Goal: Information Seeking & Learning: Check status

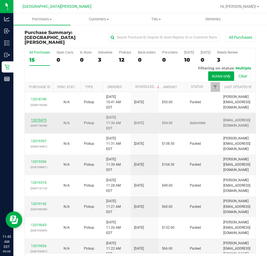
click at [39, 122] on link "12019475" at bounding box center [39, 120] width 16 height 4
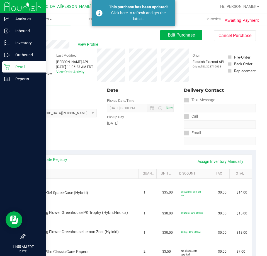
click at [18, 67] on p "Retail" at bounding box center [26, 66] width 33 height 7
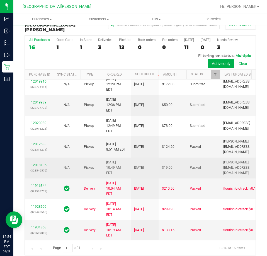
scroll to position [85, 0]
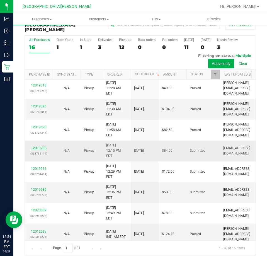
click at [39, 146] on link "12019793" at bounding box center [39, 148] width 16 height 4
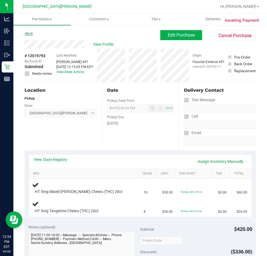
click at [32, 33] on link "Back" at bounding box center [29, 33] width 8 height 4
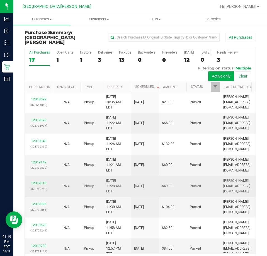
scroll to position [84, 0]
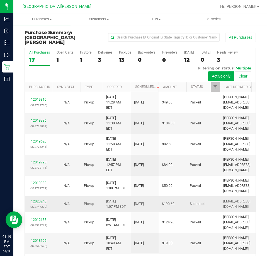
click at [41, 199] on link "12020240" at bounding box center [39, 201] width 16 height 4
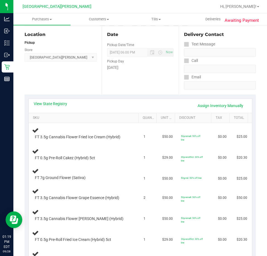
scroll to position [139, 0]
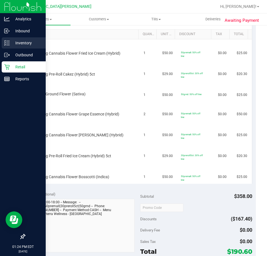
click at [24, 45] on p "Inventory" at bounding box center [26, 43] width 33 height 7
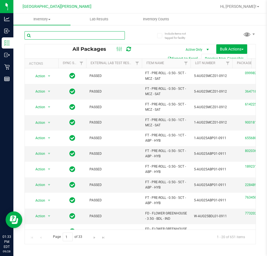
click at [49, 36] on input "text" at bounding box center [75, 35] width 100 height 8
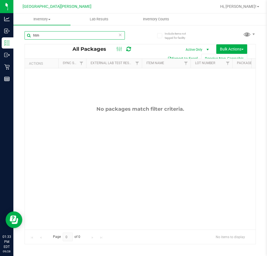
click at [80, 37] on input "htm" at bounding box center [75, 35] width 100 height 8
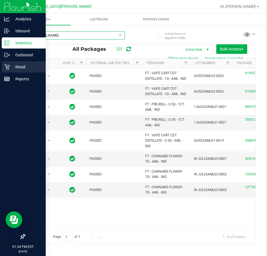
type input "larry"
click at [10, 65] on div "Retail" at bounding box center [24, 66] width 44 height 11
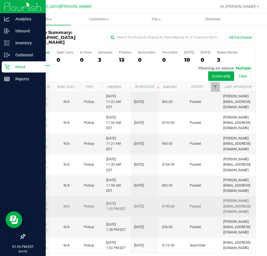
scroll to position [77, 0]
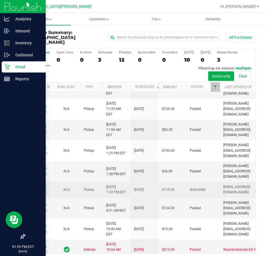
click at [42, 185] on link "12020537" at bounding box center [39, 187] width 16 height 4
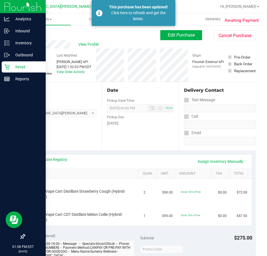
click at [9, 67] on icon at bounding box center [7, 67] width 6 height 6
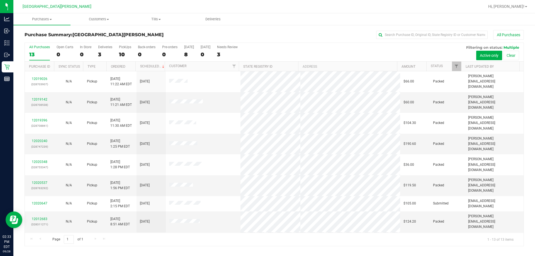
drag, startPoint x: 290, startPoint y: 31, endPoint x: 43, endPoint y: 12, distance: 248.3
click at [266, 31] on div "All Purchases" at bounding box center [357, 34] width 333 height 9
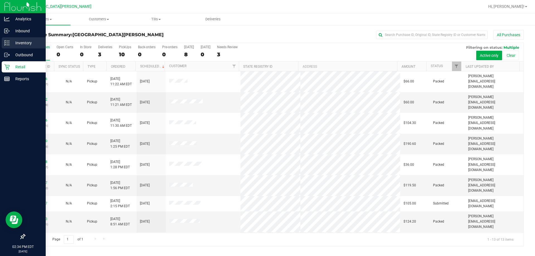
click at [26, 46] on p "Inventory" at bounding box center [26, 43] width 33 height 7
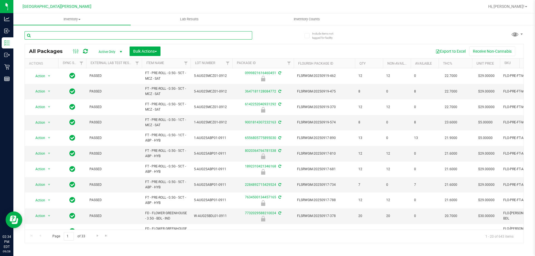
click at [85, 36] on input "text" at bounding box center [138, 35] width 227 height 8
type input "htm"
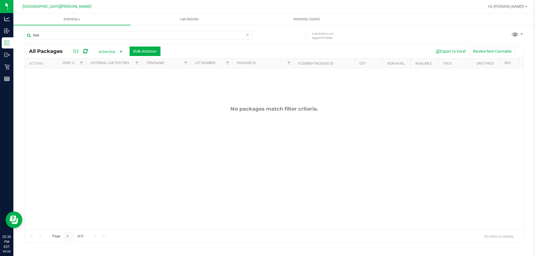
click at [266, 137] on div "No packages match filter criteria." at bounding box center [274, 167] width 498 height 199
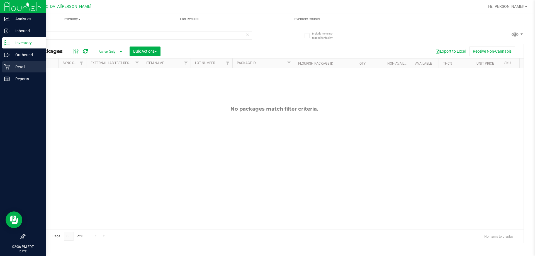
click at [15, 66] on p "Retail" at bounding box center [26, 66] width 33 height 7
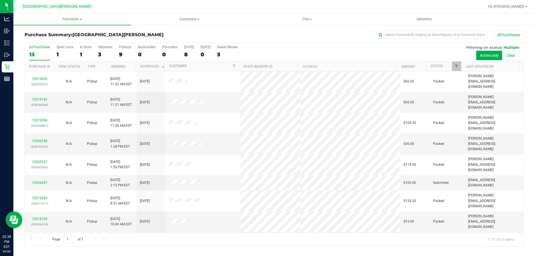
click at [266, 52] on div "All Purchases 13 Open Carts 1 In Store 1 Deliveries 3 PickUps 9 Back-orders 0 P…" at bounding box center [274, 52] width 498 height 19
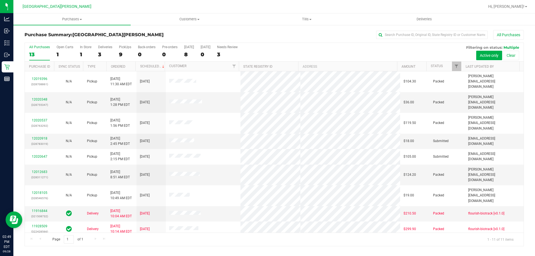
drag, startPoint x: 311, startPoint y: 47, endPoint x: 306, endPoint y: 60, distance: 14.7
click at [266, 47] on div "All Purchases 13 Open Carts 1 In Store 1 Deliveries 3 PickUps 9 Back-orders 0 P…" at bounding box center [274, 45] width 498 height 4
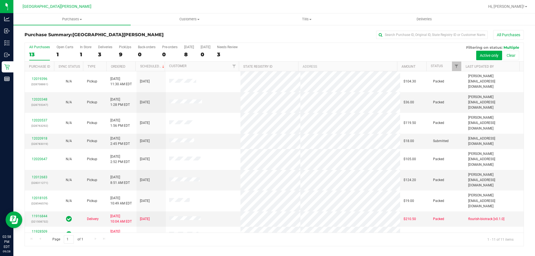
click at [266, 51] on div "All Purchases 13 Open Carts 1 In Store 1 Deliveries 3 PickUps 9 Back-orders 0 P…" at bounding box center [274, 52] width 498 height 19
click at [44, 136] on link "12020918" at bounding box center [40, 138] width 16 height 4
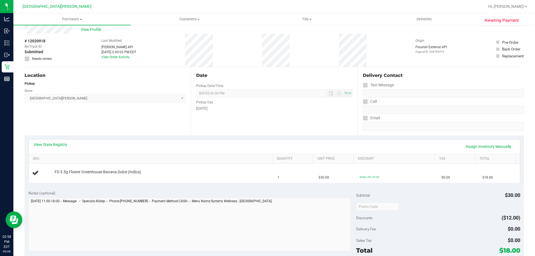
scroll to position [28, 0]
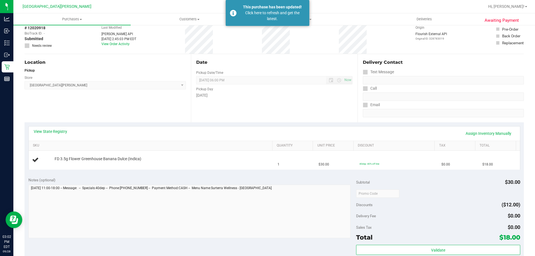
click at [266, 108] on div "Date Pickup Date/Time 09/28/2025 Now 09/28/2025 06:00 PM Now Pickup Day Sunday" at bounding box center [274, 88] width 166 height 68
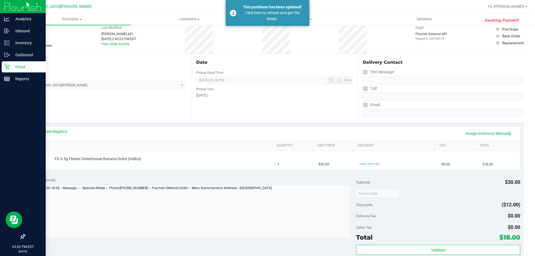
click at [8, 66] on icon at bounding box center [7, 67] width 6 height 6
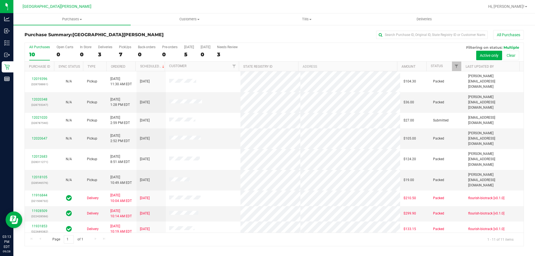
drag, startPoint x: 317, startPoint y: 70, endPoint x: 312, endPoint y: 64, distance: 8.4
click at [266, 70] on th "Address" at bounding box center [347, 67] width 99 height 10
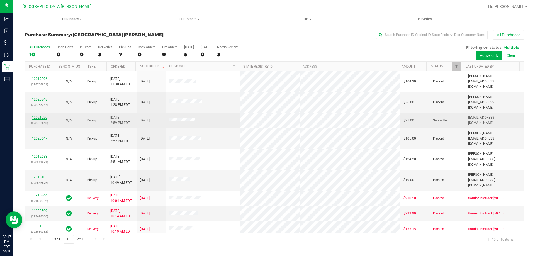
click at [41, 116] on link "12021020" at bounding box center [40, 118] width 16 height 4
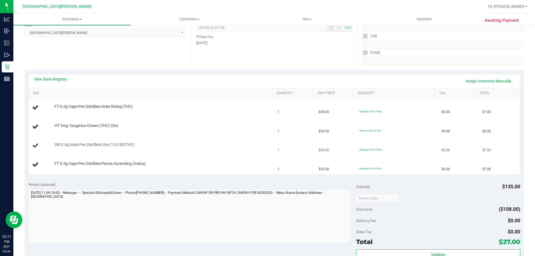
scroll to position [84, 0]
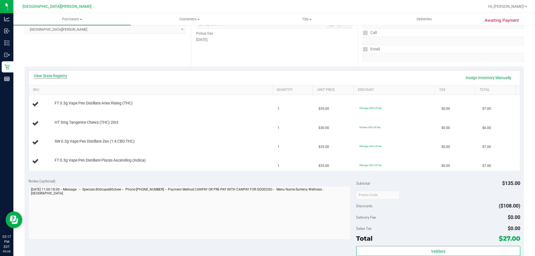
click at [57, 75] on link "View State Registry" at bounding box center [50, 76] width 33 height 6
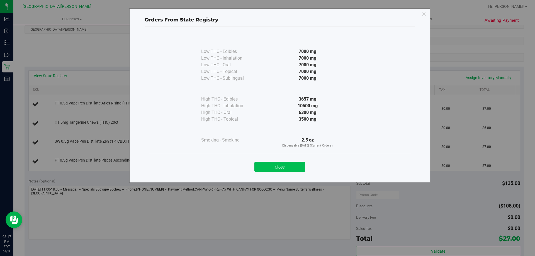
click at [266, 166] on button "Close" at bounding box center [279, 167] width 51 height 10
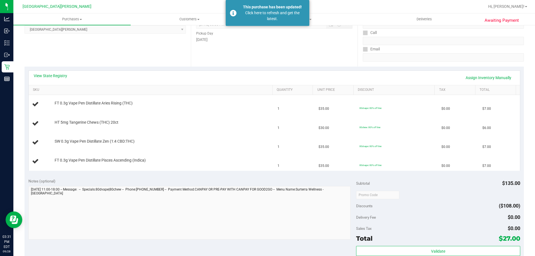
click at [266, 60] on div "Date Pickup Date/Time 09/28/2025 Now 09/28/2025 06:00 PM Now Pickup Day Sunday" at bounding box center [274, 32] width 166 height 68
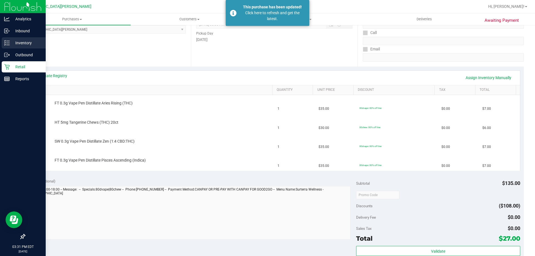
click at [20, 41] on p "Inventory" at bounding box center [26, 43] width 33 height 7
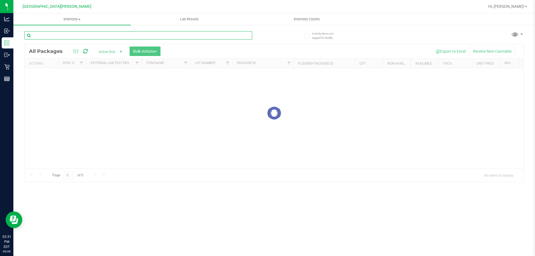
click at [71, 35] on input "text" at bounding box center [138, 35] width 227 height 8
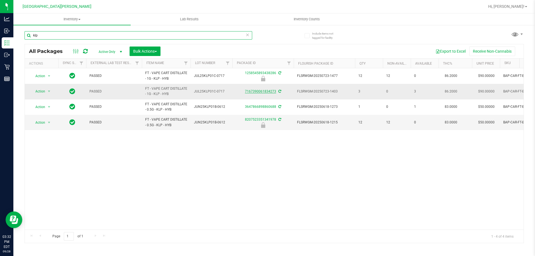
type input "klp"
click at [266, 91] on link "7167390061834273" at bounding box center [260, 91] width 31 height 4
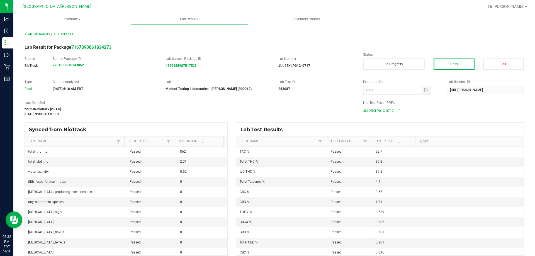
click at [266, 111] on span "JUL25KLP01C-0717.pdf" at bounding box center [381, 111] width 36 height 8
drag, startPoint x: 434, startPoint y: 123, endPoint x: 388, endPoint y: 112, distance: 47.5
click at [266, 123] on div "Lab Test Results" at bounding box center [379, 130] width 287 height 14
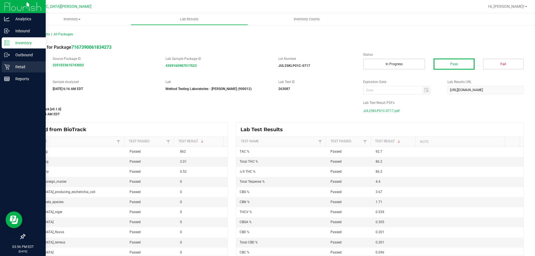
click at [9, 64] on icon at bounding box center [7, 67] width 6 height 6
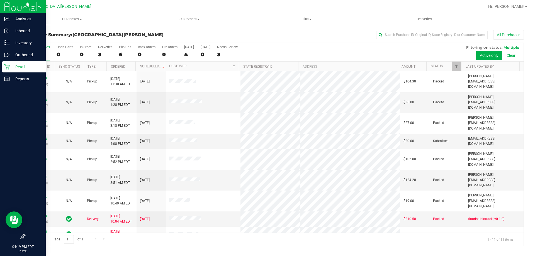
click at [266, 44] on div "All Purchases 9 Open Carts 0 In Store 0 Deliveries 3 PickUps 6 Back-orders 0 Pr…" at bounding box center [274, 45] width 498 height 4
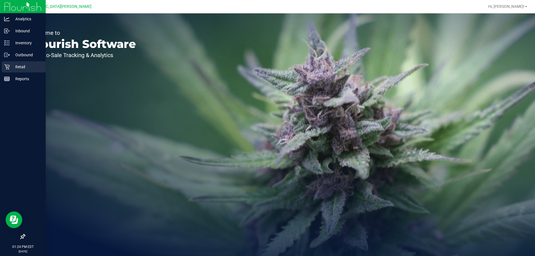
click at [11, 66] on p "Retail" at bounding box center [26, 66] width 33 height 7
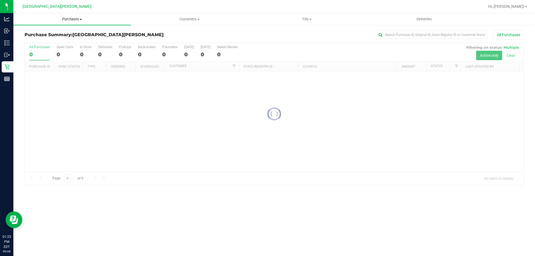
click at [68, 20] on span "Purchases" at bounding box center [71, 19] width 117 height 5
click at [60, 39] on li "Fulfillment" at bounding box center [71, 40] width 117 height 7
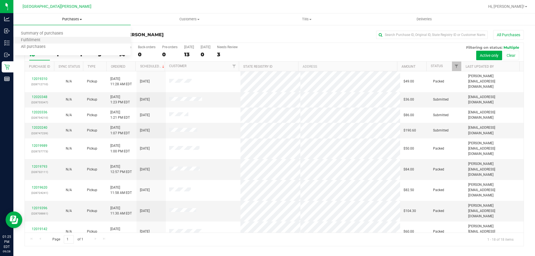
click at [60, 42] on li "Fulfillment" at bounding box center [71, 40] width 117 height 7
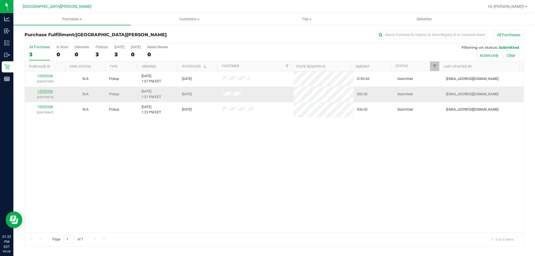
click at [43, 91] on link "12020336" at bounding box center [45, 91] width 16 height 4
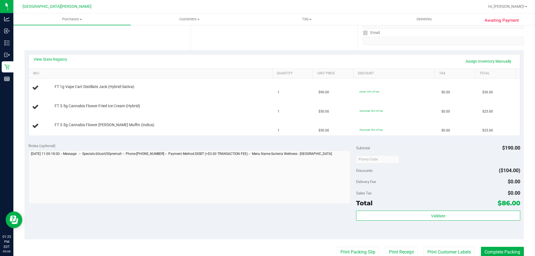
scroll to position [56, 0]
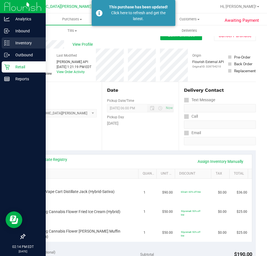
scroll to position [56, 0]
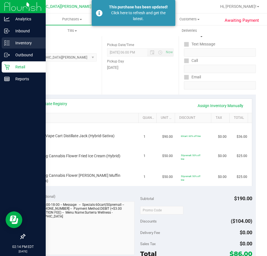
click at [12, 46] on div "Inventory" at bounding box center [24, 42] width 44 height 11
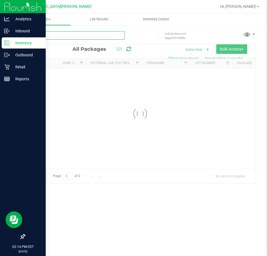
click at [48, 33] on input "text" at bounding box center [75, 35] width 100 height 8
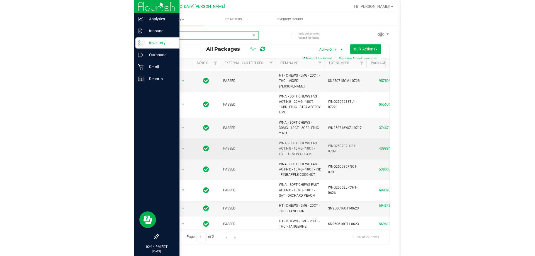
scroll to position [211, 0]
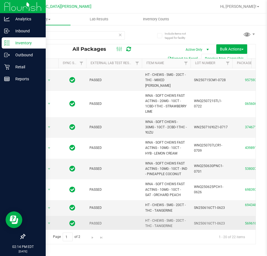
click at [167, 218] on span "HT - CHEWS - 5MG - 20CT - THC - TANGERINE" at bounding box center [166, 223] width 42 height 11
copy tr "HT - CHEWS - 5MG - 20CT - THC - TANGERINE"
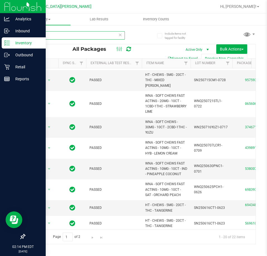
click at [83, 34] on input "chews" at bounding box center [75, 35] width 100 height 8
paste input "HT - CHEWS - 5MG - 20CT - THC - TANGERINE"
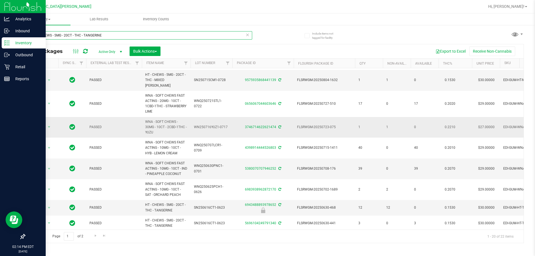
scroll to position [211, 0]
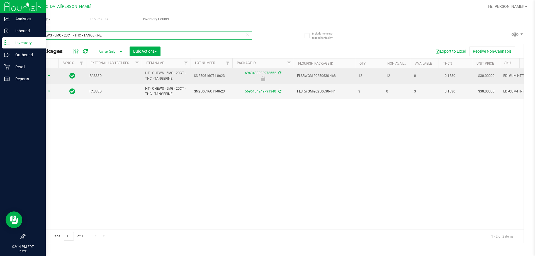
type input "HT - CHEWS - 5MG - 20CT - THC - TANGERINE"
click at [49, 76] on span "select" at bounding box center [49, 76] width 4 height 4
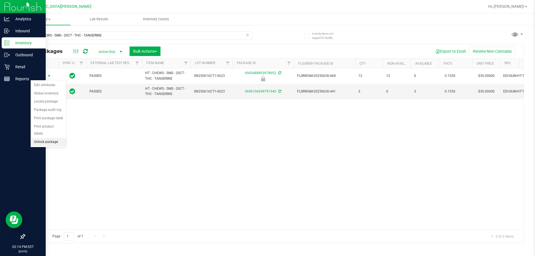
click at [48, 138] on li "Unlock package" at bounding box center [49, 142] width 36 height 8
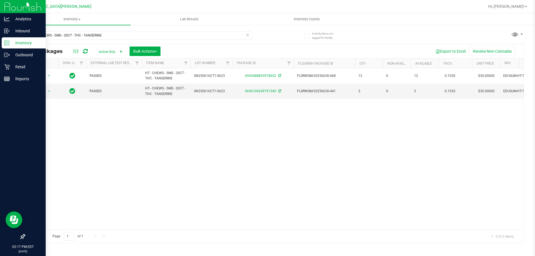
click at [266, 147] on div "Action Action Adjust qty Create package Edit attributes Global inventory Locate…" at bounding box center [274, 148] width 498 height 161
click at [23, 78] on p "Reports" at bounding box center [26, 78] width 33 height 7
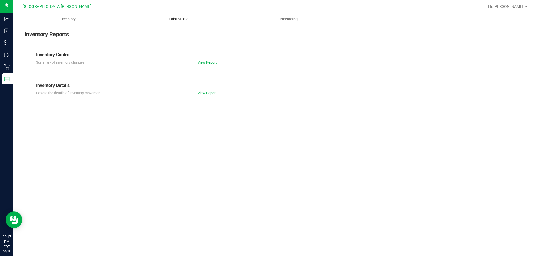
click at [175, 19] on span "Point of Sale" at bounding box center [178, 19] width 35 height 5
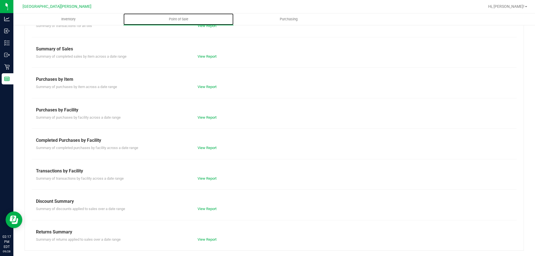
scroll to position [37, 0]
click at [207, 148] on link "View Report" at bounding box center [206, 147] width 19 height 4
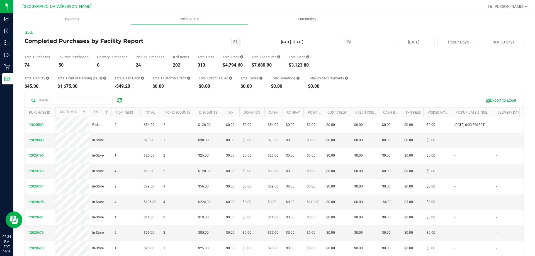
drag, startPoint x: 398, startPoint y: 50, endPoint x: 358, endPoint y: 43, distance: 40.7
click at [398, 50] on div "Total Purchases 74 In Store Purchases 50 Delivery Purchases 0 Pickup Purchases …" at bounding box center [274, 56] width 499 height 21
click at [232, 65] on div "$5,091.70" at bounding box center [232, 65] width 21 height 4
copy div "5,091.70"
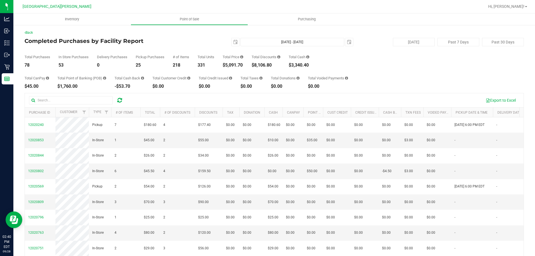
drag, startPoint x: 376, startPoint y: 73, endPoint x: 364, endPoint y: 76, distance: 11.9
click at [376, 73] on div "Total CanPay $45.00 Total Point of Banking (POB) $1,760.00 Total Cash Back -$53…" at bounding box center [274, 77] width 499 height 21
